Goal: Information Seeking & Learning: Learn about a topic

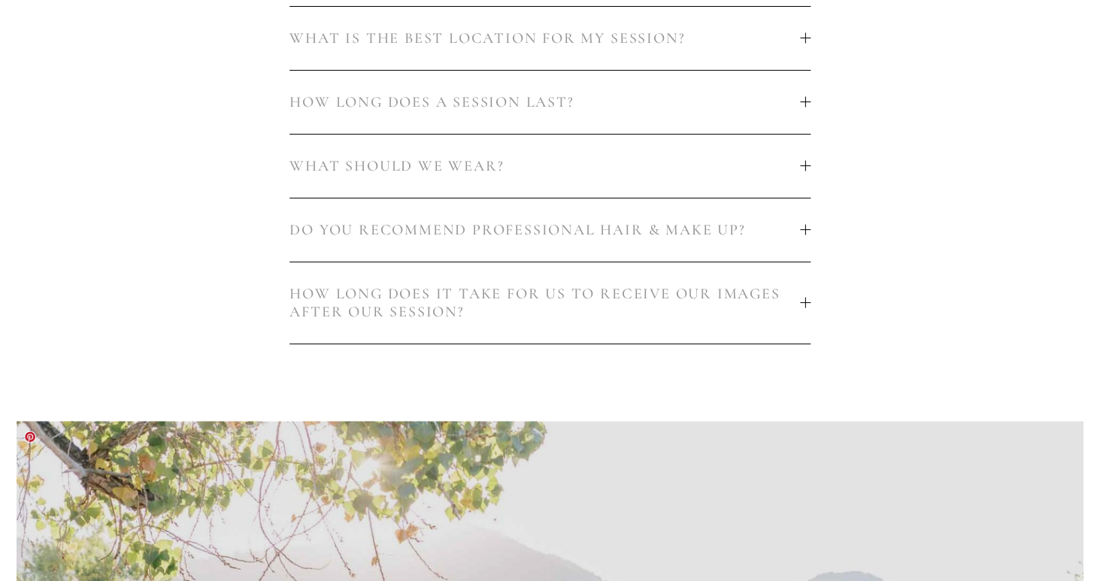
scroll to position [1048, 0]
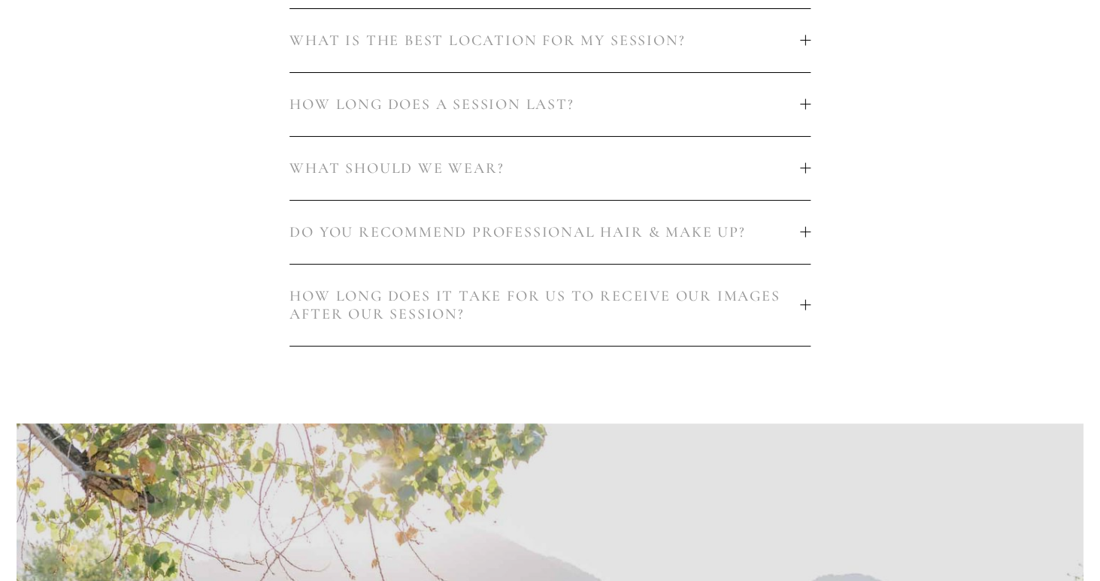
click at [791, 231] on span "DO YOU RECOMMEND PROFESSIONAL HAIR & MAKE UP?" at bounding box center [545, 232] width 511 height 18
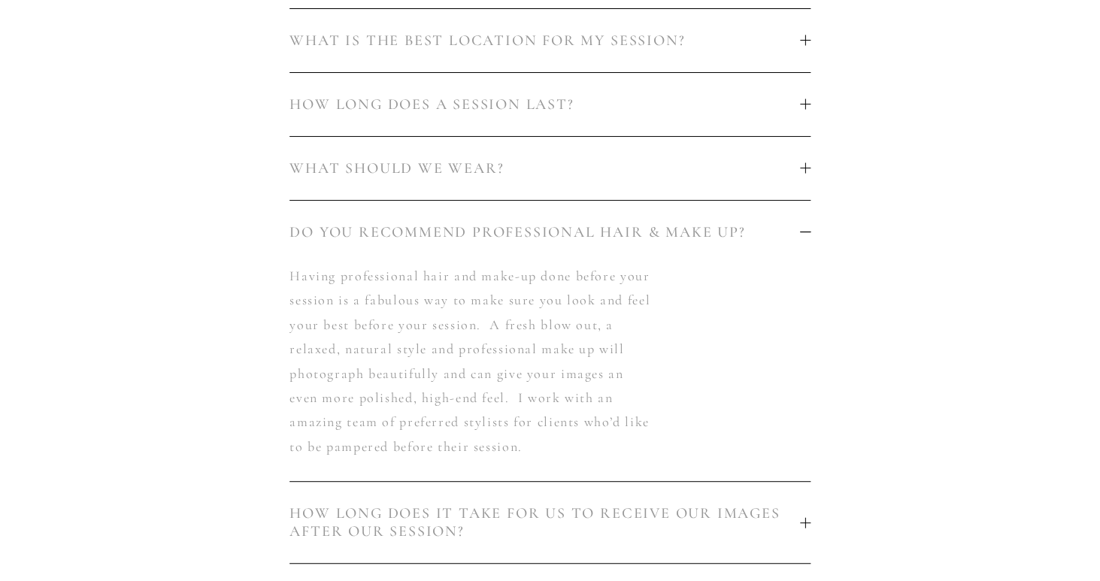
click at [796, 146] on button "WHAT SHOULD WE WEAR?" at bounding box center [550, 168] width 521 height 63
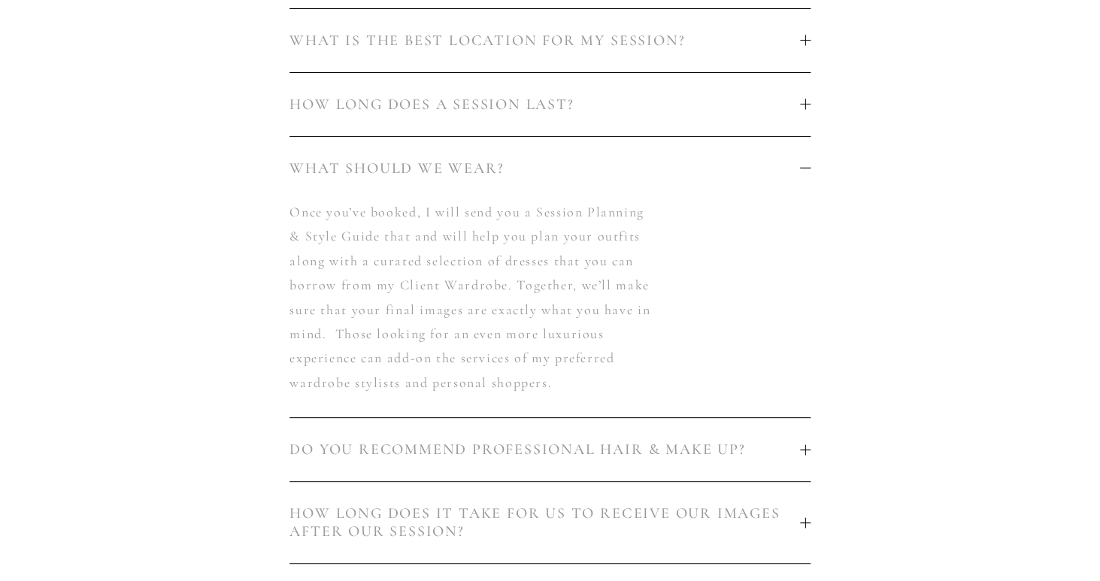
click at [796, 99] on span "HOW LONG DOES A SESSION LAST?" at bounding box center [545, 105] width 511 height 18
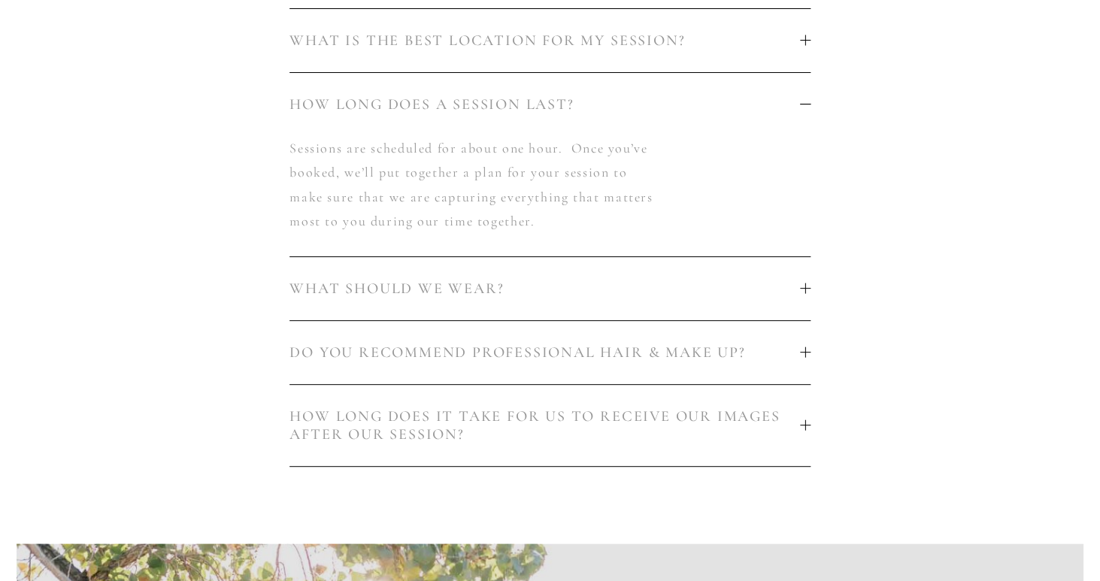
click at [803, 52] on button "WHAT IS THE BEST LOCATION FOR MY SESSION?" at bounding box center [550, 40] width 521 height 63
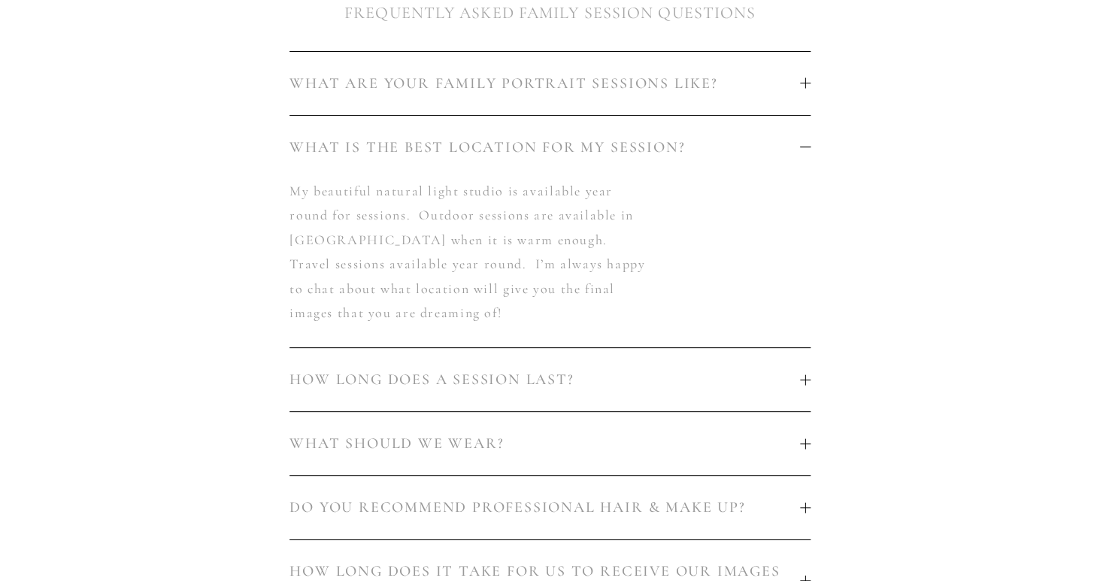
scroll to position [938, 0]
click at [800, 74] on button "WHAT ARE YOUR FAMILY PORTRAIT SESSIONS LIKE?" at bounding box center [550, 86] width 521 height 63
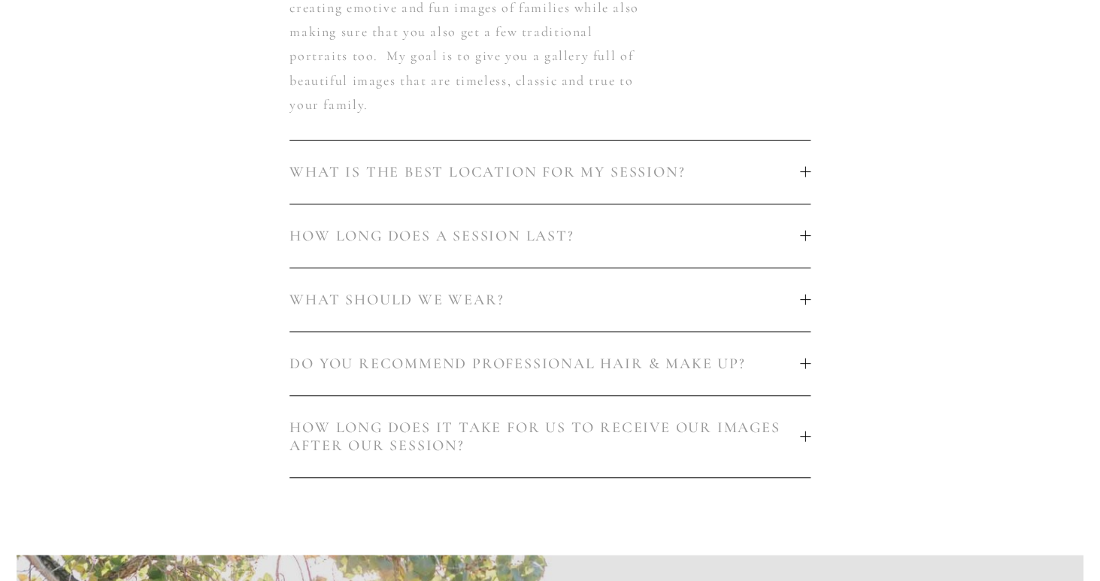
scroll to position [1161, 0]
click at [789, 416] on span "HOW LONG DOES IT TAKE FOR US TO RECEIVE OUR IMAGES AFTER OUR SESSION?" at bounding box center [545, 434] width 511 height 36
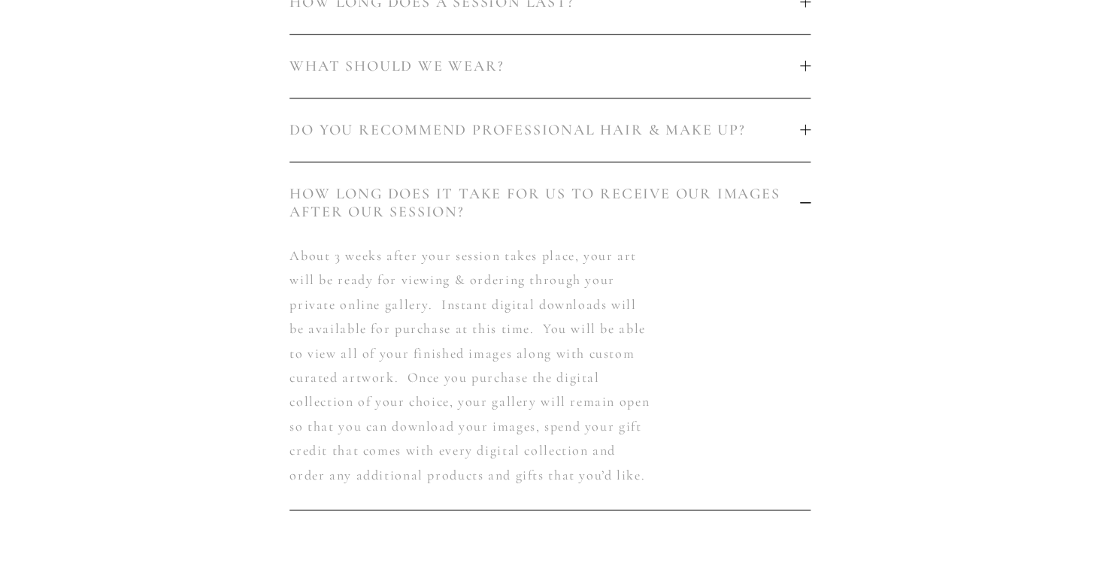
scroll to position [0, 0]
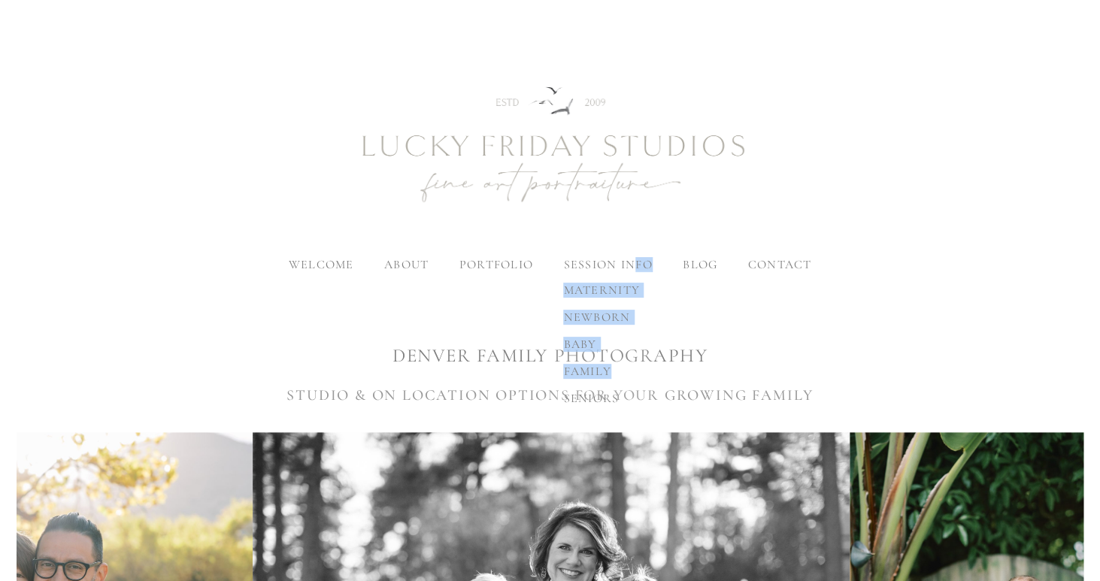
drag, startPoint x: 630, startPoint y: 261, endPoint x: 612, endPoint y: 383, distance: 123.2
click at [612, 271] on div "session info maternity newborn baby family seniors" at bounding box center [607, 265] width 89 height 12
click at [593, 374] on span "family" at bounding box center [587, 371] width 48 height 15
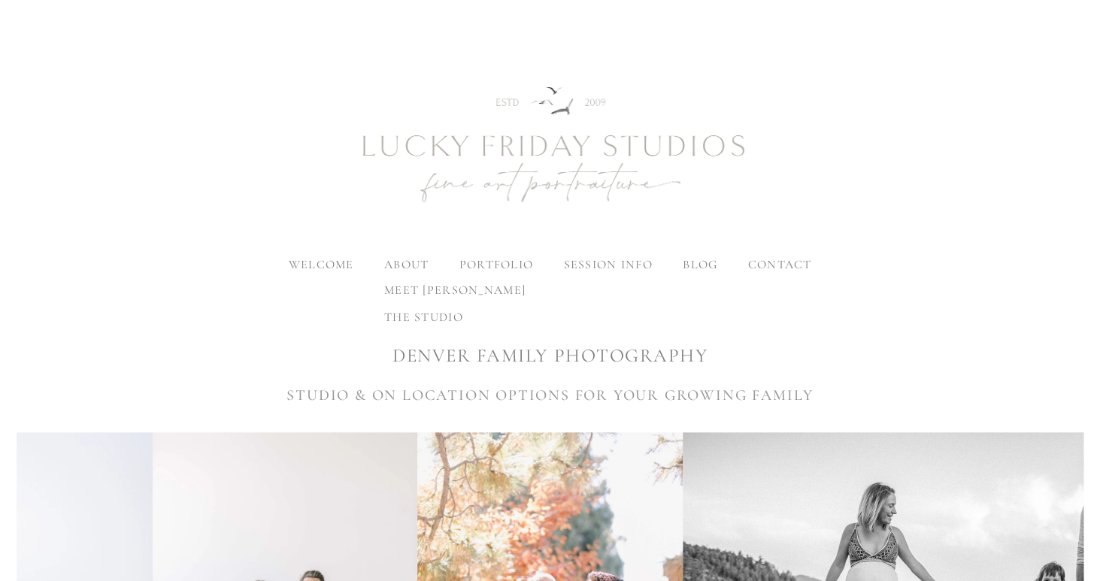
click at [432, 317] on span "the studio" at bounding box center [423, 317] width 79 height 15
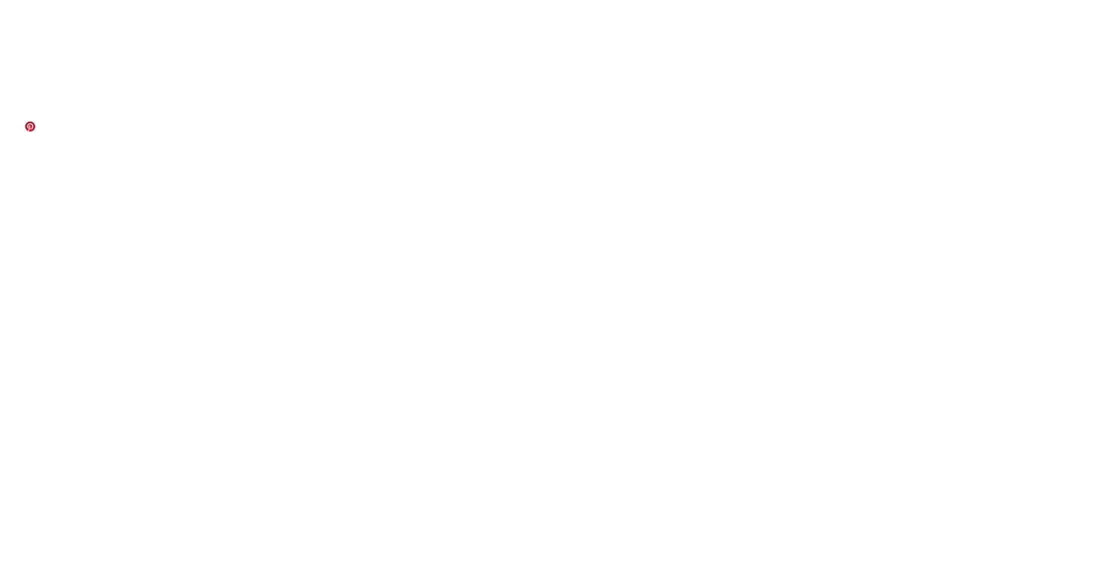
scroll to position [13749, 0]
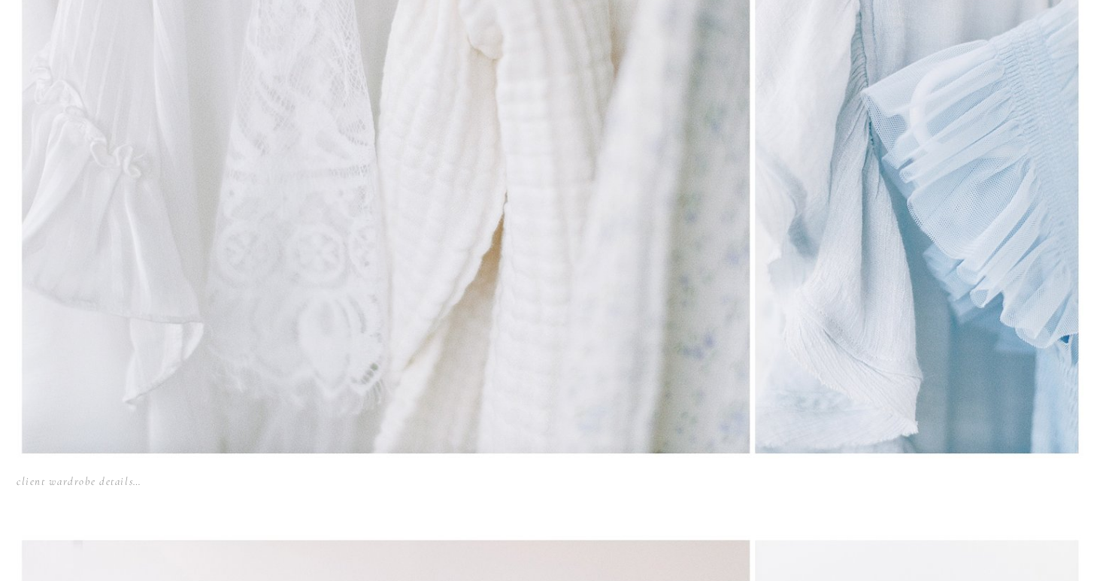
click at [726, 5] on img at bounding box center [550, 210] width 1067 height 496
click at [726, 4] on img at bounding box center [550, 210] width 1067 height 496
